Goal: Task Accomplishment & Management: Manage account settings

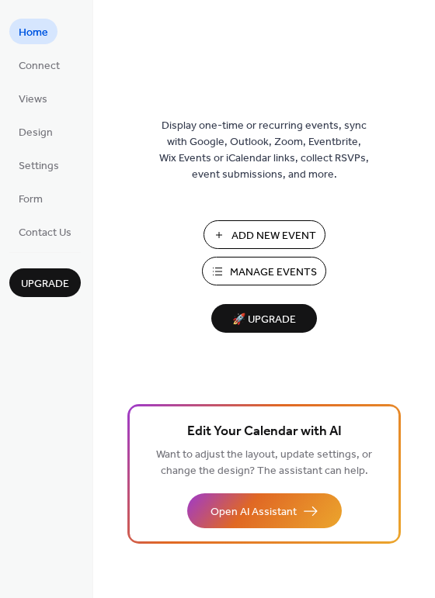
click at [298, 233] on span "Add New Event" at bounding box center [273, 236] width 85 height 16
click at [268, 268] on span "Manage Events" at bounding box center [273, 273] width 87 height 16
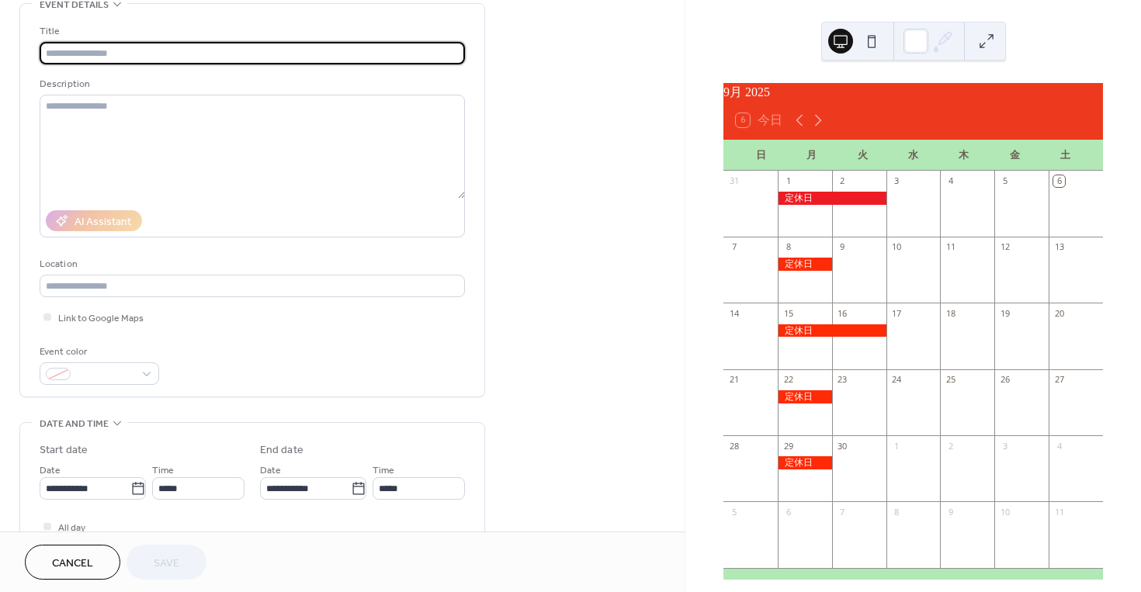
scroll to position [155, 0]
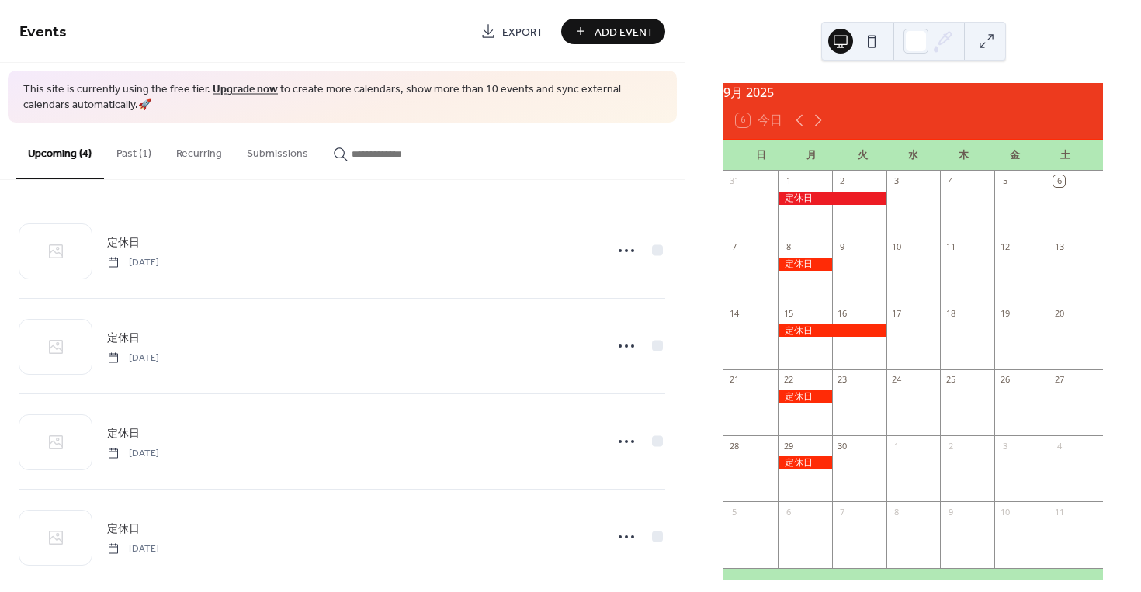
click at [144, 151] on button "Past (1)" at bounding box center [134, 150] width 60 height 55
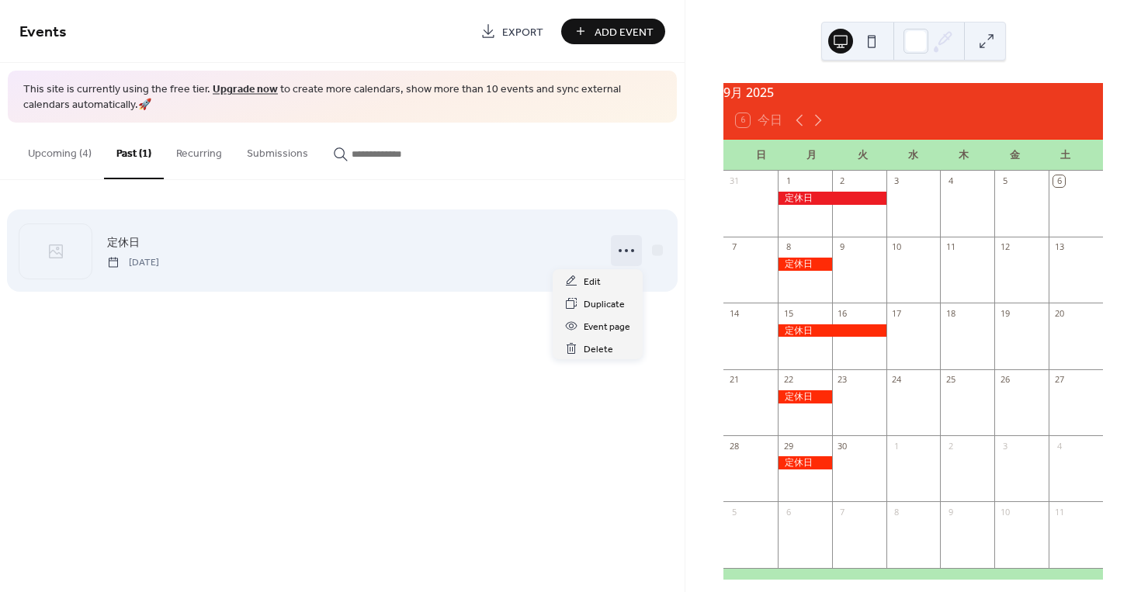
click at [618, 248] on icon at bounding box center [626, 250] width 25 height 25
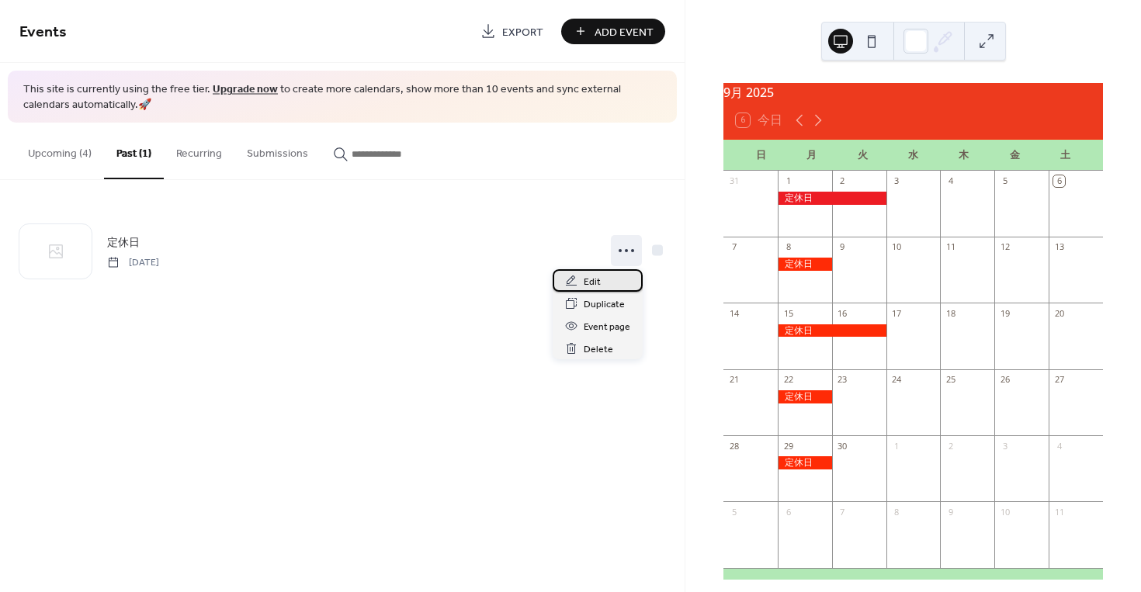
click at [587, 278] on span "Edit" at bounding box center [592, 282] width 17 height 16
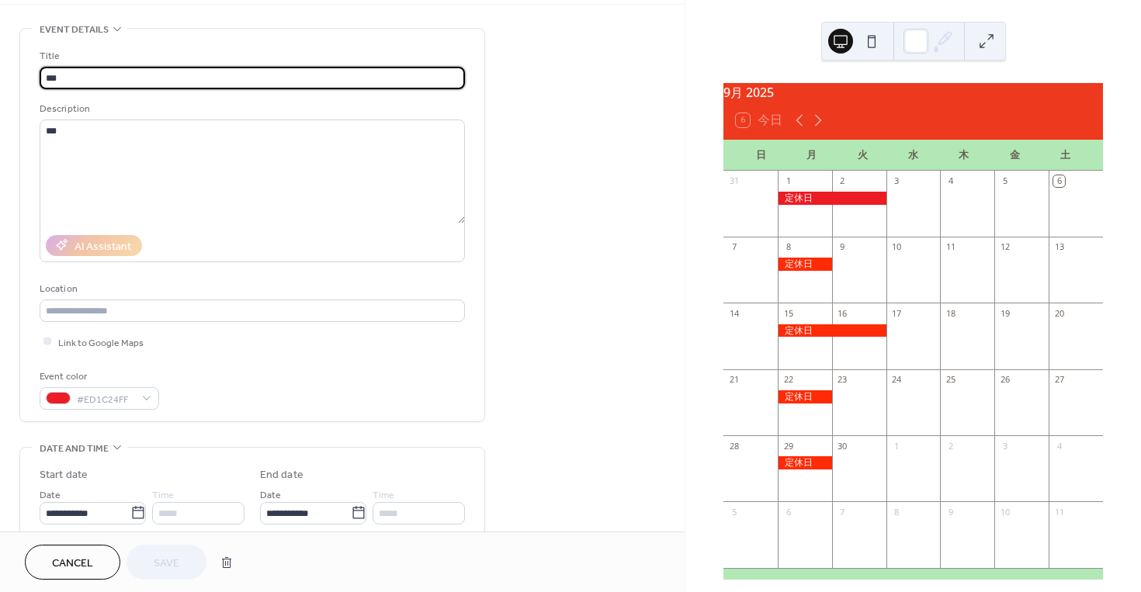
scroll to position [233, 0]
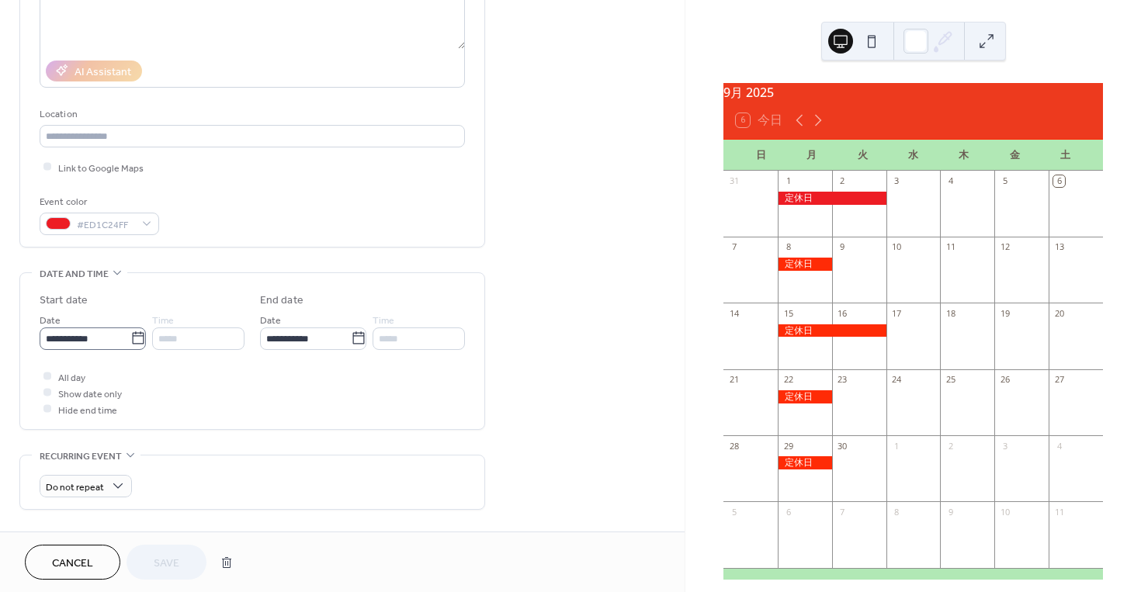
click at [132, 342] on icon at bounding box center [138, 339] width 16 height 16
click at [130, 342] on input "**********" at bounding box center [85, 338] width 91 height 23
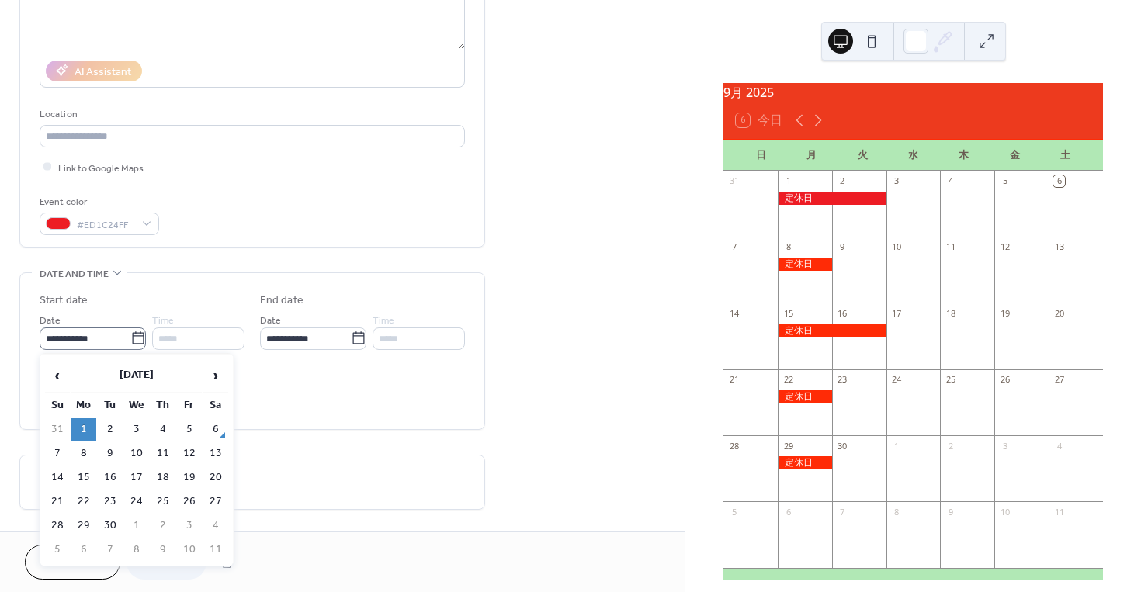
click at [132, 342] on icon at bounding box center [138, 339] width 16 height 16
click at [130, 342] on input "**********" at bounding box center [85, 338] width 91 height 23
click at [213, 371] on span "›" at bounding box center [215, 375] width 23 height 31
click at [57, 377] on span "‹" at bounding box center [57, 375] width 23 height 31
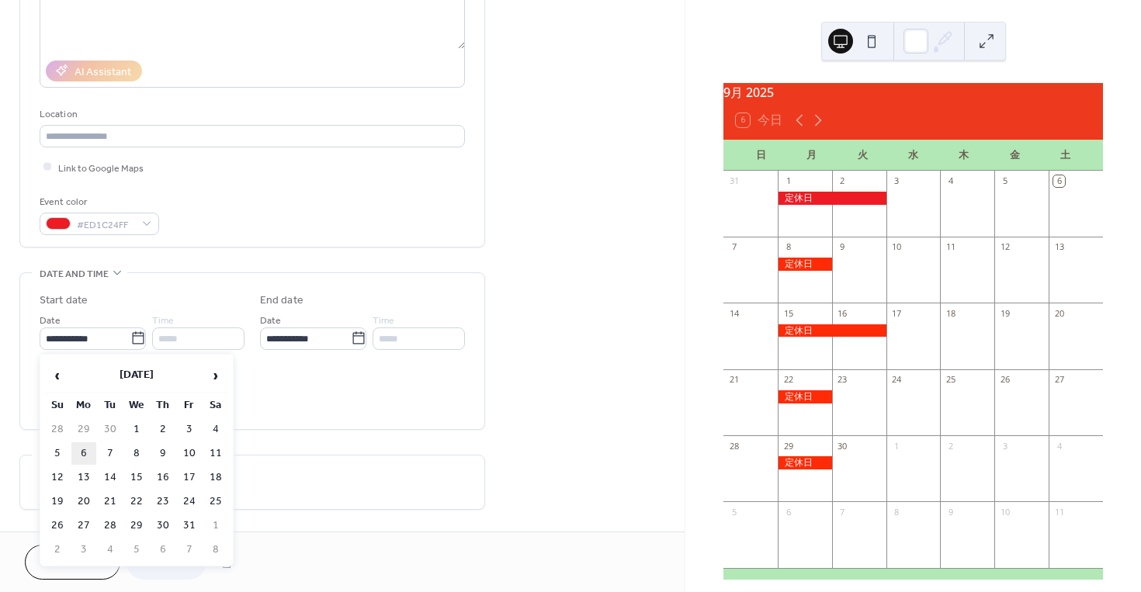
click at [82, 456] on td "6" at bounding box center [83, 453] width 25 height 23
type input "**********"
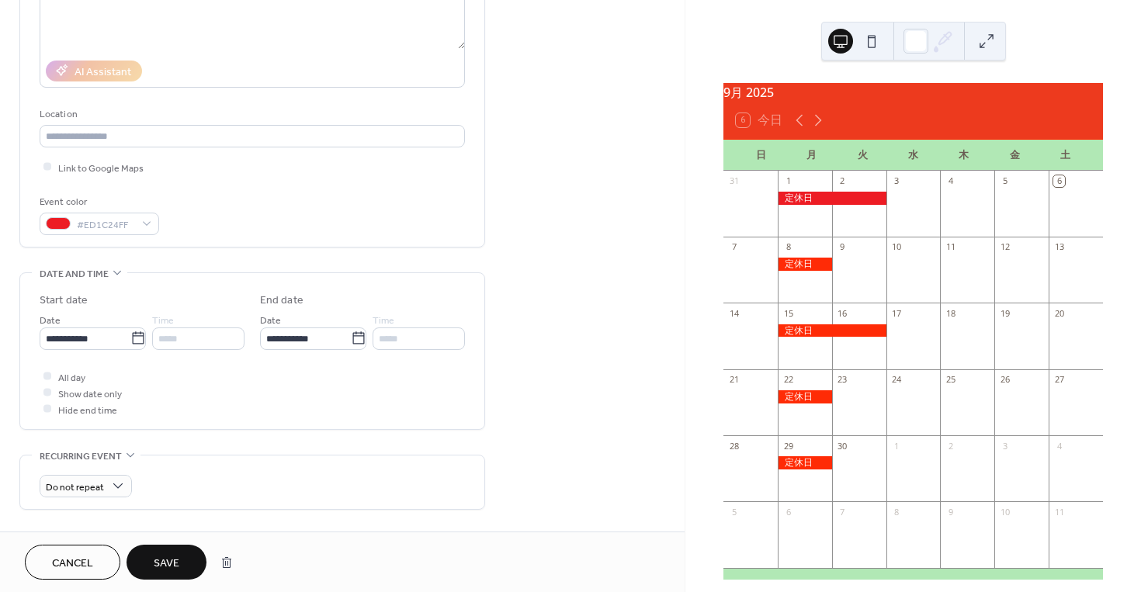
click at [183, 564] on button "Save" at bounding box center [166, 562] width 80 height 35
